Goal: Task Accomplishment & Management: Manage account settings

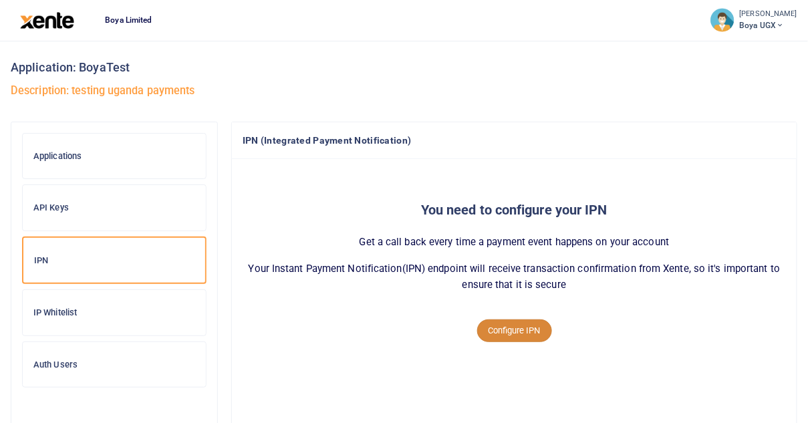
click at [505, 332] on button "Configure IPN" at bounding box center [514, 330] width 75 height 23
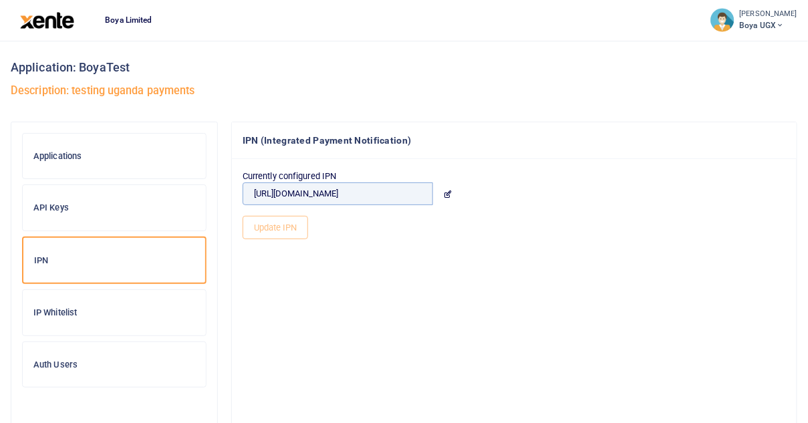
click at [412, 193] on input "https://boya-xente.requestcatcher.com/test" at bounding box center [338, 193] width 190 height 23
click at [428, 195] on input "[URL][DOMAIN_NAME]" at bounding box center [338, 193] width 190 height 23
click at [446, 195] on icon at bounding box center [447, 194] width 9 height 9
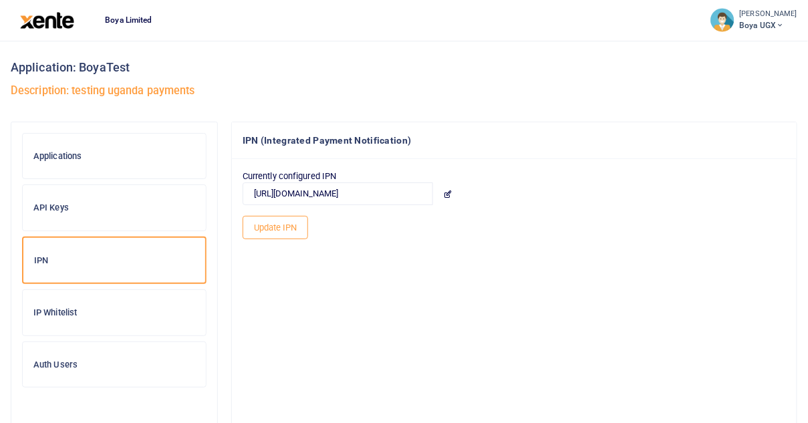
click at [446, 195] on icon at bounding box center [447, 194] width 9 height 9
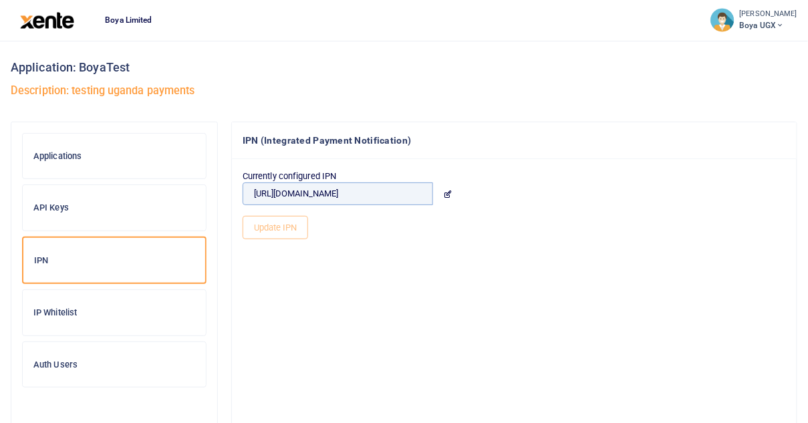
click at [422, 194] on input "[URL][DOMAIN_NAME]" at bounding box center [338, 193] width 190 height 23
click at [96, 154] on h6 "Applications" at bounding box center [114, 156] width 162 height 11
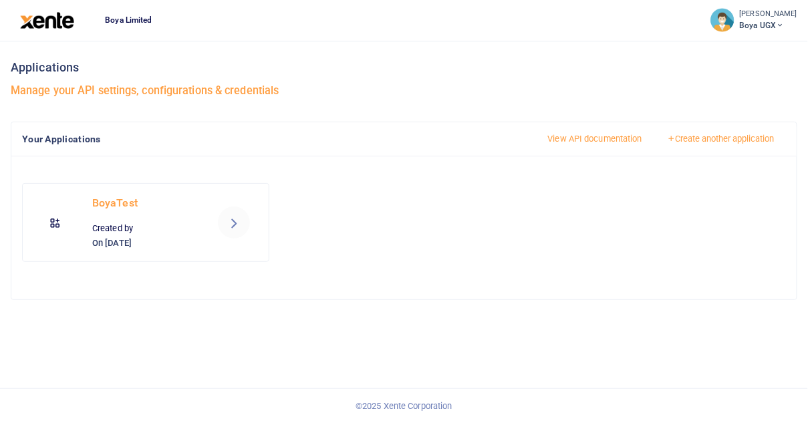
click at [231, 223] on icon at bounding box center [234, 223] width 16 height 16
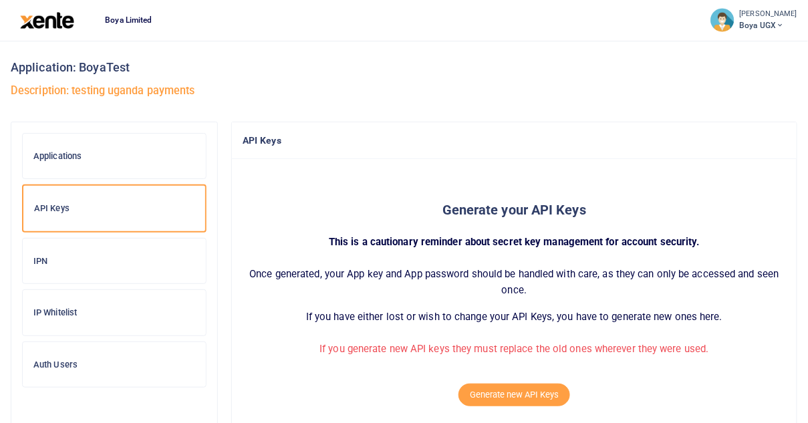
click at [525, 388] on div at bounding box center [404, 211] width 808 height 423
click at [511, 390] on button "Generate new API Keys" at bounding box center [515, 395] width 112 height 23
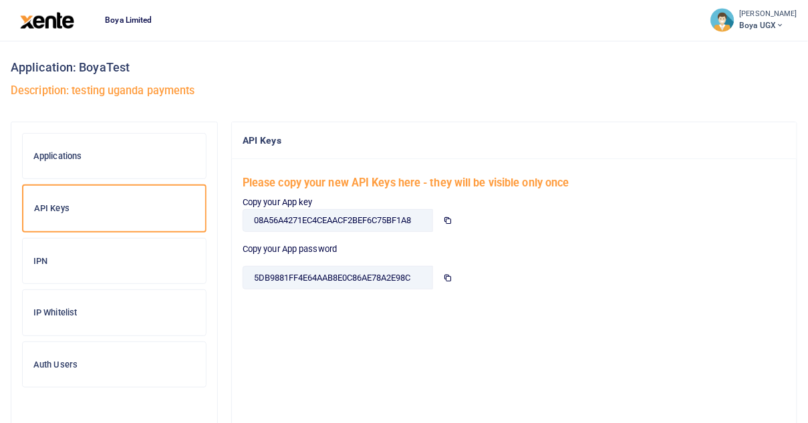
click at [85, 253] on div at bounding box center [404, 211] width 808 height 423
click at [85, 253] on div "IPN" at bounding box center [114, 261] width 183 height 45
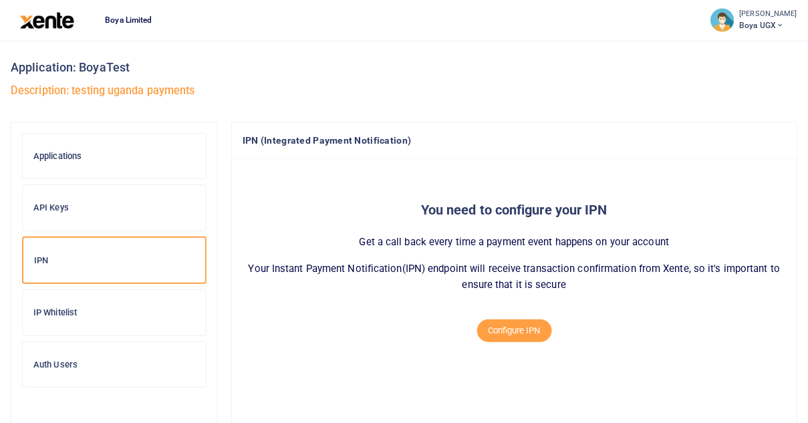
click at [519, 338] on button "Configure IPN" at bounding box center [514, 330] width 75 height 23
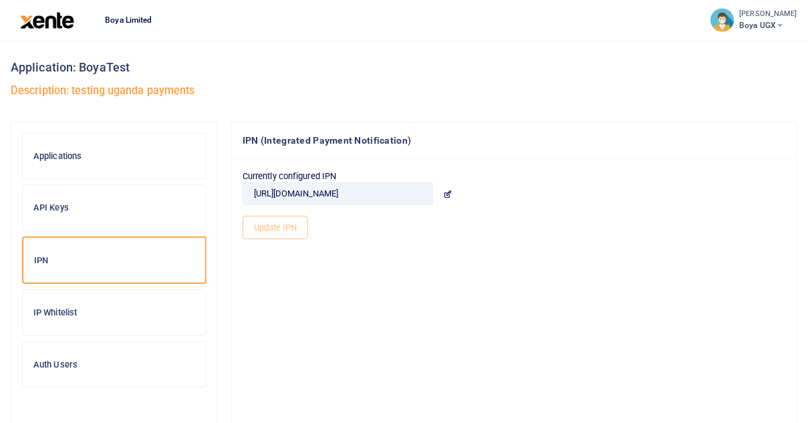
click at [444, 192] on icon at bounding box center [447, 194] width 9 height 9
click at [446, 193] on icon at bounding box center [447, 194] width 9 height 9
click at [418, 193] on input "https://boya-xente.requestcatcher.com/test" at bounding box center [338, 193] width 190 height 23
click at [422, 193] on input "[URL][DOMAIN_NAME]" at bounding box center [338, 193] width 190 height 23
click at [446, 193] on icon at bounding box center [447, 194] width 9 height 9
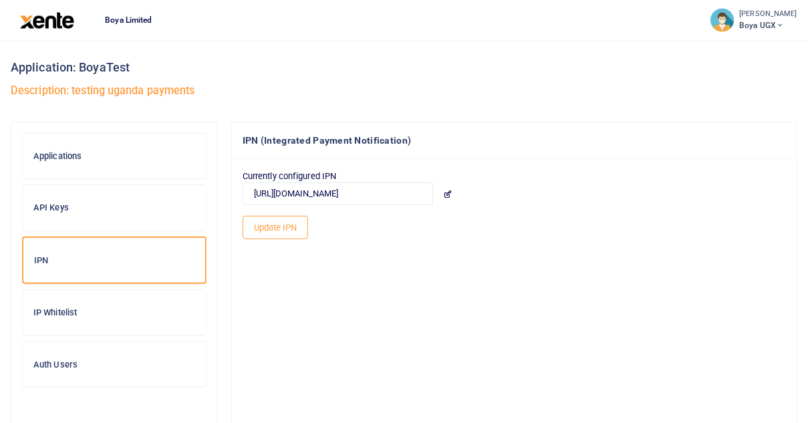
click at [446, 193] on icon at bounding box center [447, 194] width 9 height 9
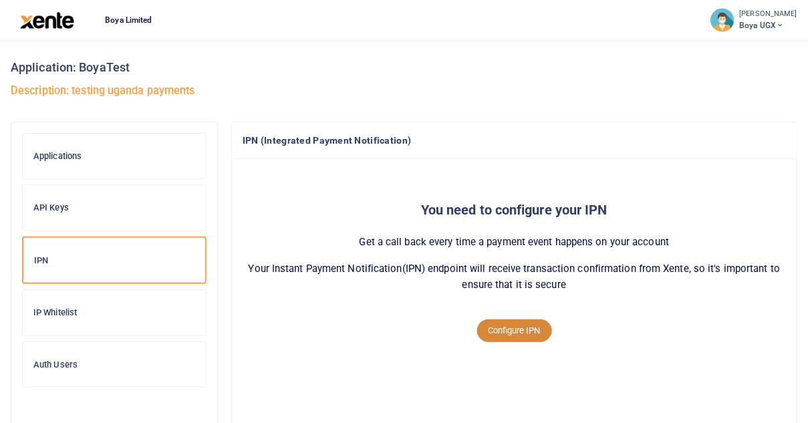
click at [516, 332] on button "Configure IPN" at bounding box center [514, 330] width 75 height 23
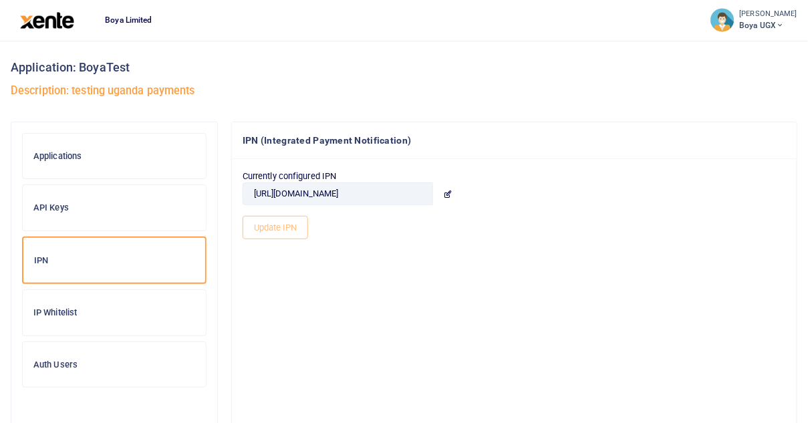
click at [448, 194] on icon at bounding box center [447, 194] width 9 height 9
click at [426, 197] on input "[URL][DOMAIN_NAME]" at bounding box center [338, 193] width 190 height 23
drag, startPoint x: 423, startPoint y: 194, endPoint x: 283, endPoint y: 191, distance: 139.7
click at [283, 191] on input "[URL][DOMAIN_NAME]" at bounding box center [338, 193] width 190 height 23
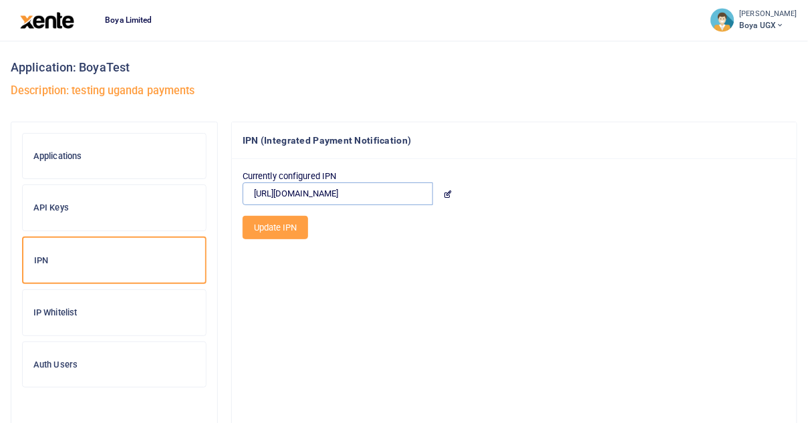
type input "[URL][DOMAIN_NAME]"
click at [279, 226] on button "Update IPN" at bounding box center [276, 227] width 66 height 23
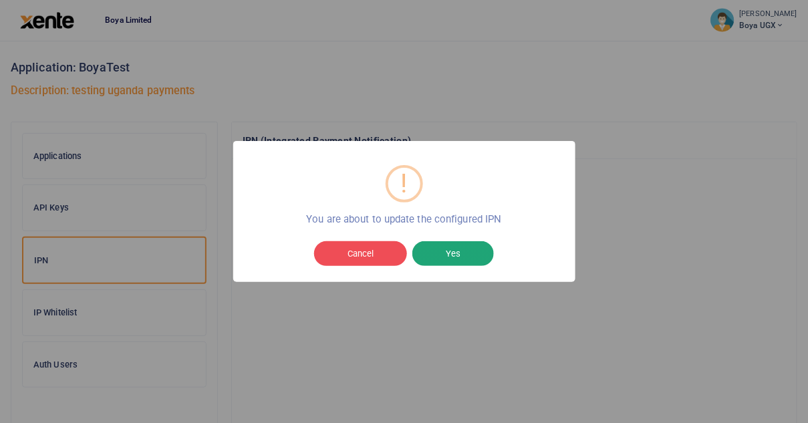
click at [460, 258] on button "Yes" at bounding box center [453, 253] width 82 height 25
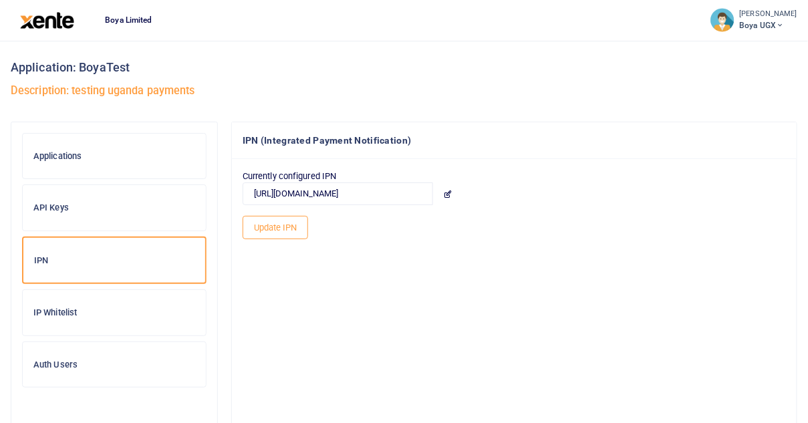
click at [47, 25] on img at bounding box center [47, 20] width 54 height 17
